Goal: Task Accomplishment & Management: Manage account settings

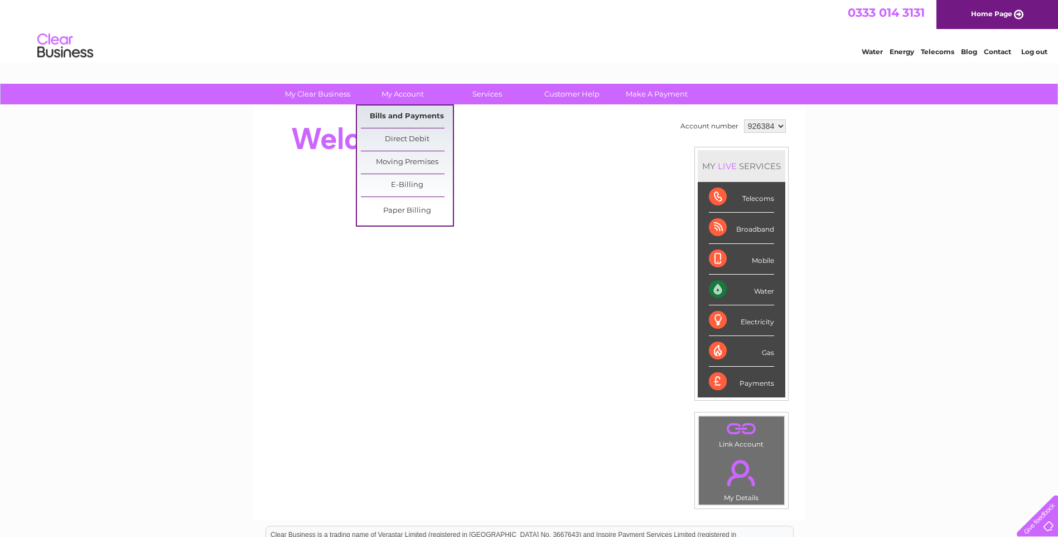
click at [412, 114] on link "Bills and Payments" at bounding box center [407, 116] width 92 height 22
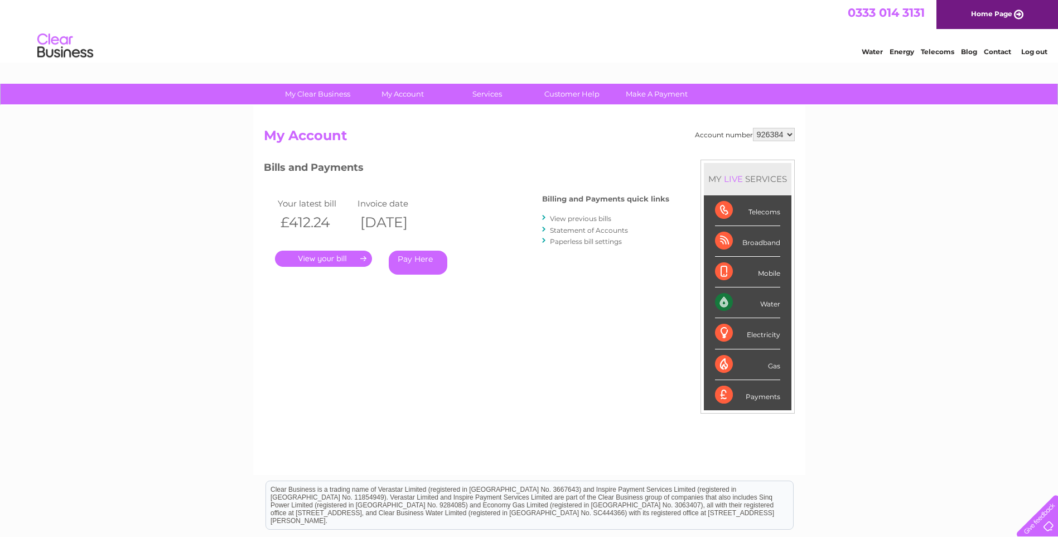
click at [342, 254] on link "." at bounding box center [323, 258] width 97 height 16
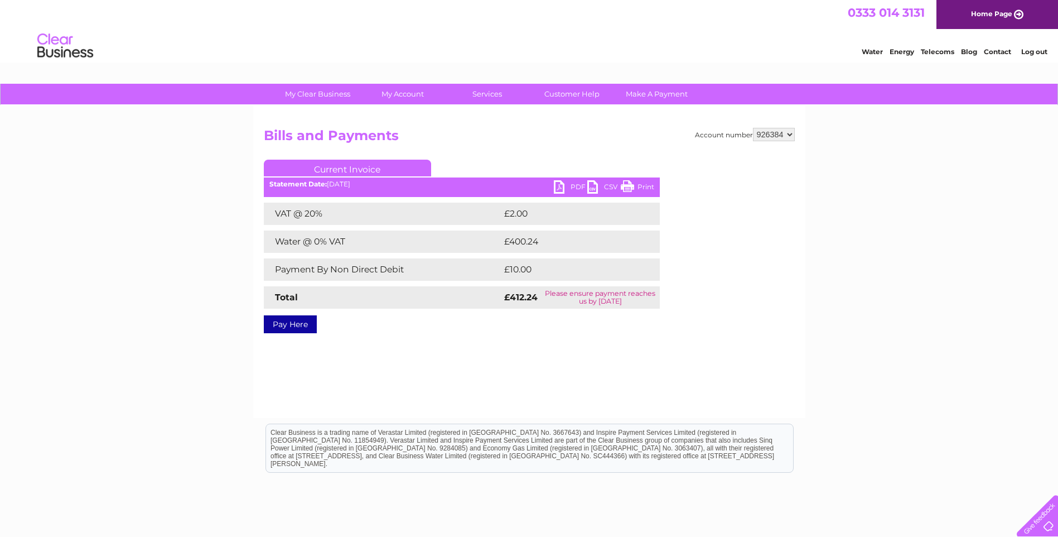
click at [566, 188] on link "PDF" at bounding box center [570, 188] width 33 height 16
click at [558, 188] on link "PDF" at bounding box center [570, 188] width 33 height 16
click at [1027, 52] on link "Log out" at bounding box center [1034, 51] width 26 height 8
